Goal: Check status

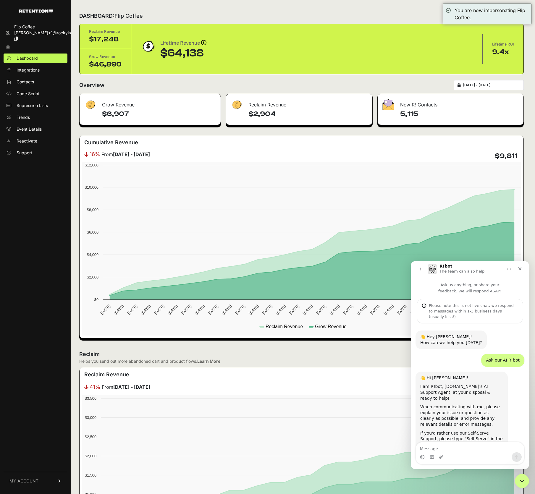
scroll to position [246, 0]
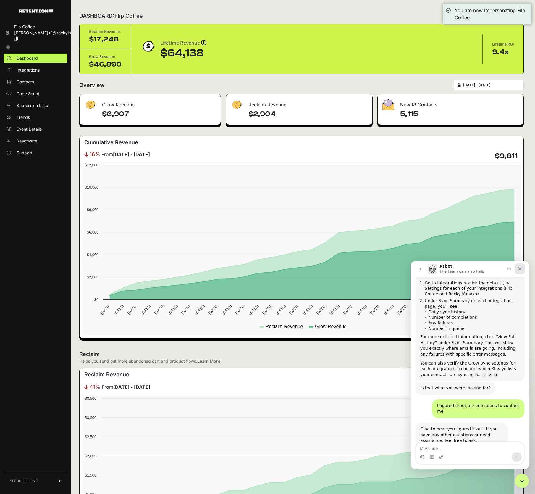
click at [521, 269] on icon "Close" at bounding box center [520, 269] width 5 height 5
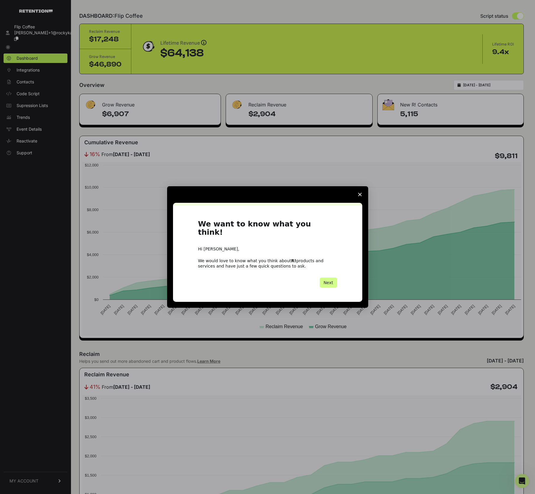
scroll to position [0, 0]
click at [358, 196] on icon "Close survey" at bounding box center [360, 195] width 4 height 4
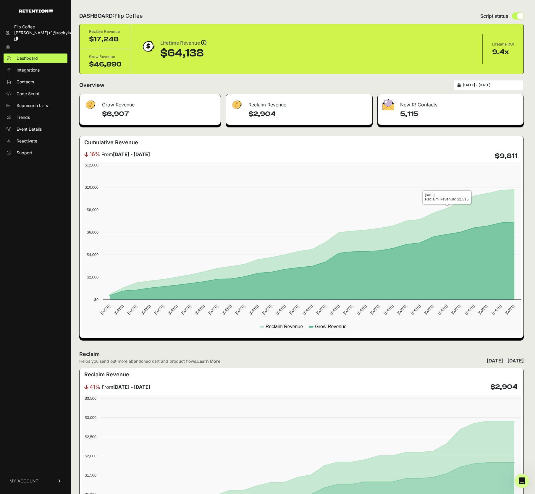
click at [493, 84] on input "[DATE] - [DATE]" at bounding box center [491, 85] width 57 height 5
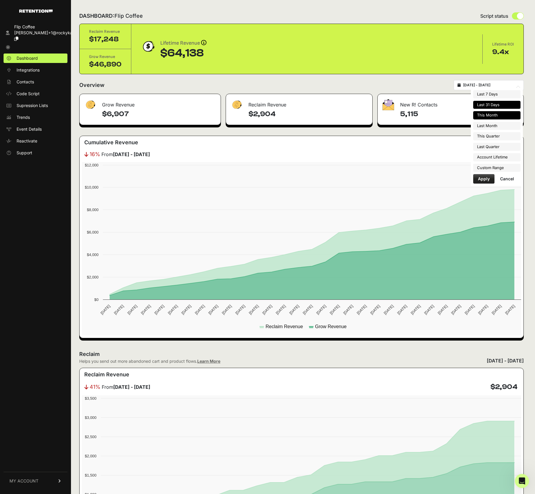
click at [487, 113] on li "This Month" at bounding box center [496, 115] width 47 height 8
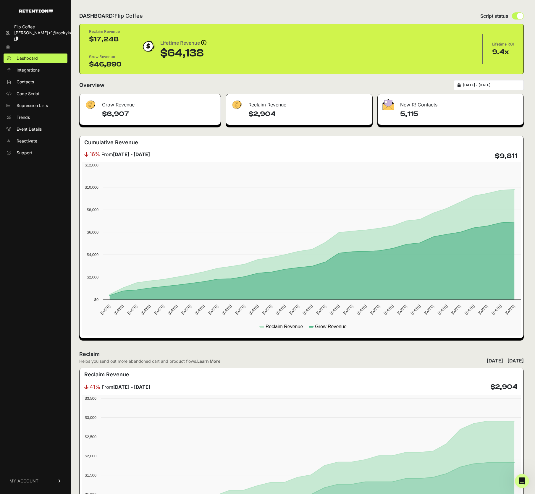
type input "[DATE] - [DATE]"
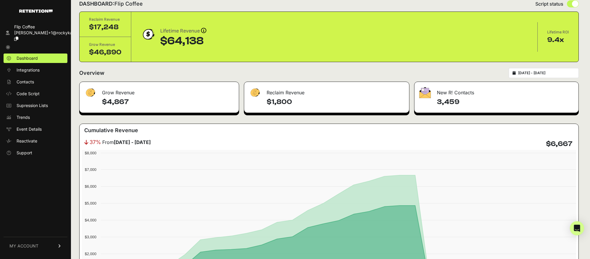
scroll to position [87, 0]
